Goal: Task Accomplishment & Management: Manage account settings

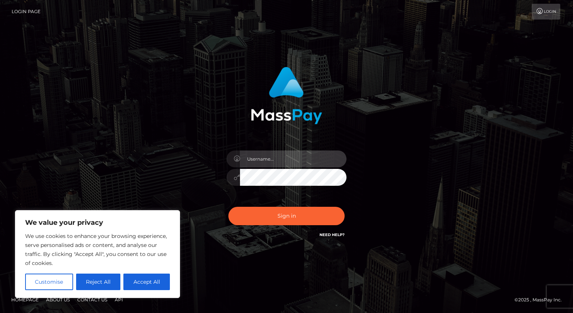
click at [297, 157] on input "text" at bounding box center [293, 158] width 107 height 17
type input "[EMAIL_ADDRESS][DOMAIN_NAME]"
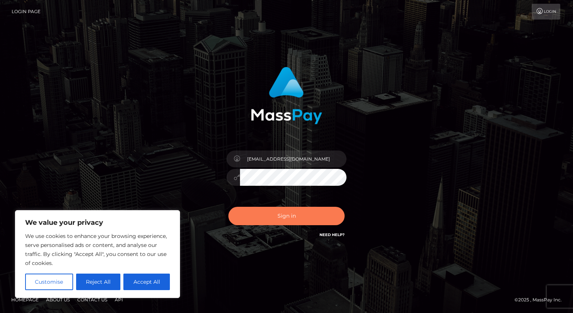
click at [298, 212] on button "Sign in" at bounding box center [287, 216] width 116 height 18
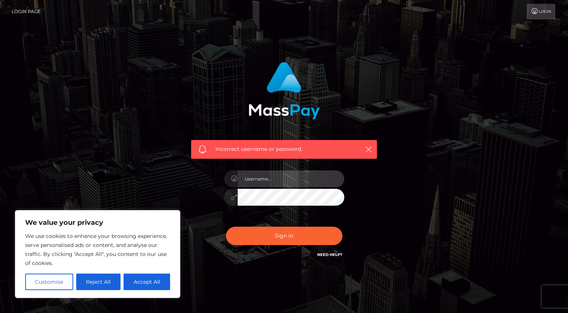
click at [289, 174] on input "text" at bounding box center [291, 178] width 107 height 17
drag, startPoint x: 314, startPoint y: 175, endPoint x: 284, endPoint y: 181, distance: 31.4
click at [284, 181] on input "[EMAIL_ADDRESS][DOMAIN_NAME]" at bounding box center [291, 178] width 107 height 17
type input "EmberPhoenix03"
click at [226, 227] on button "Sign in" at bounding box center [284, 236] width 116 height 18
